Goal: Transaction & Acquisition: Obtain resource

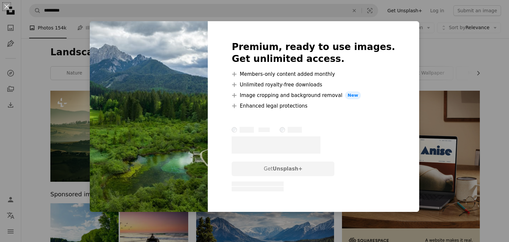
scroll to position [359, 0]
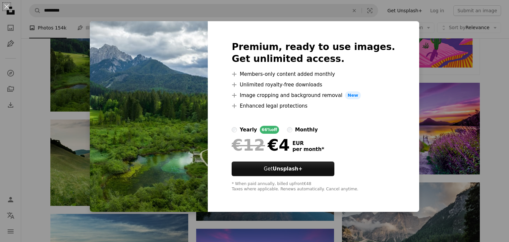
click at [295, 6] on div "An X shape Premium, ready to use images. Get unlimited access. A plus sign Memb…" at bounding box center [254, 121] width 509 height 242
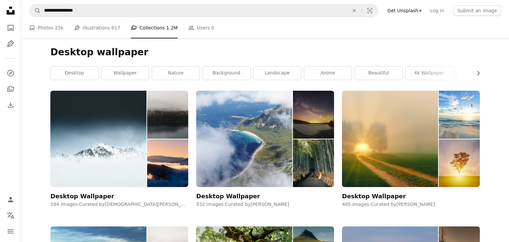
scroll to position [151, 0]
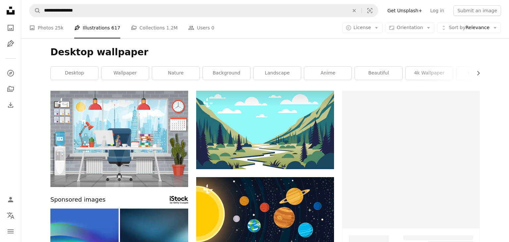
scroll to position [281, 0]
